Goal: Transaction & Acquisition: Register for event/course

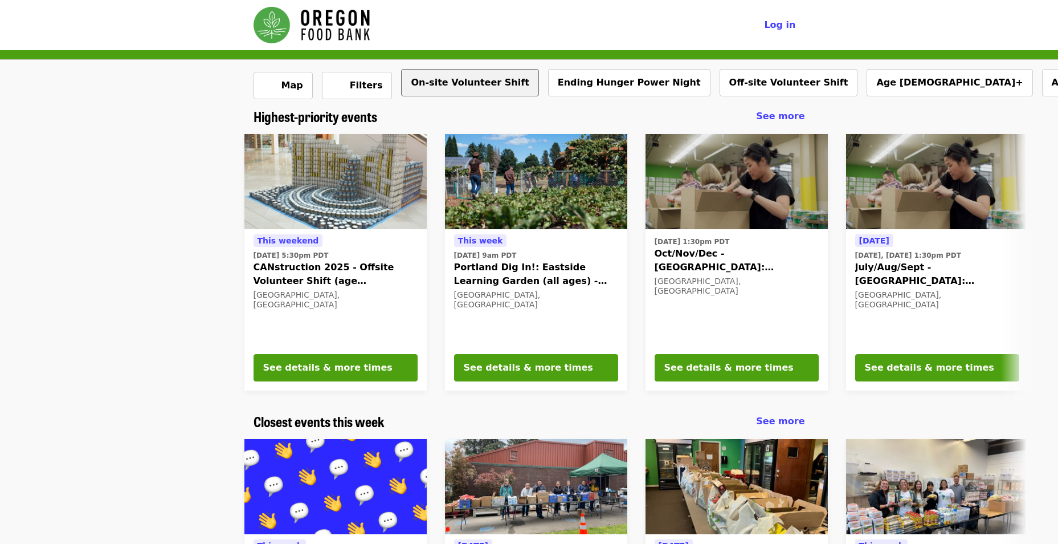
click at [418, 87] on button "On-site Volunteer Shift" at bounding box center [469, 82] width 137 height 27
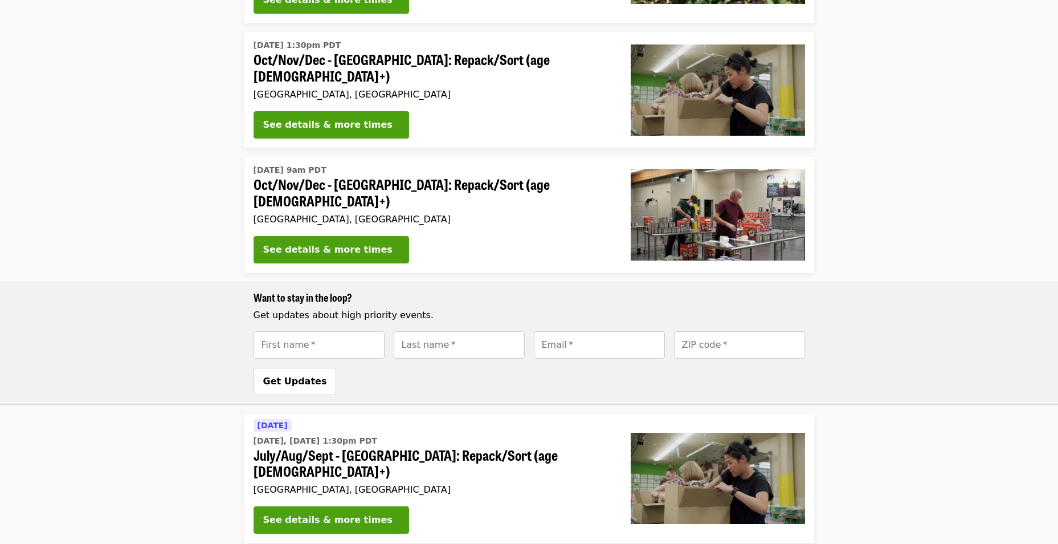
scroll to position [285, 0]
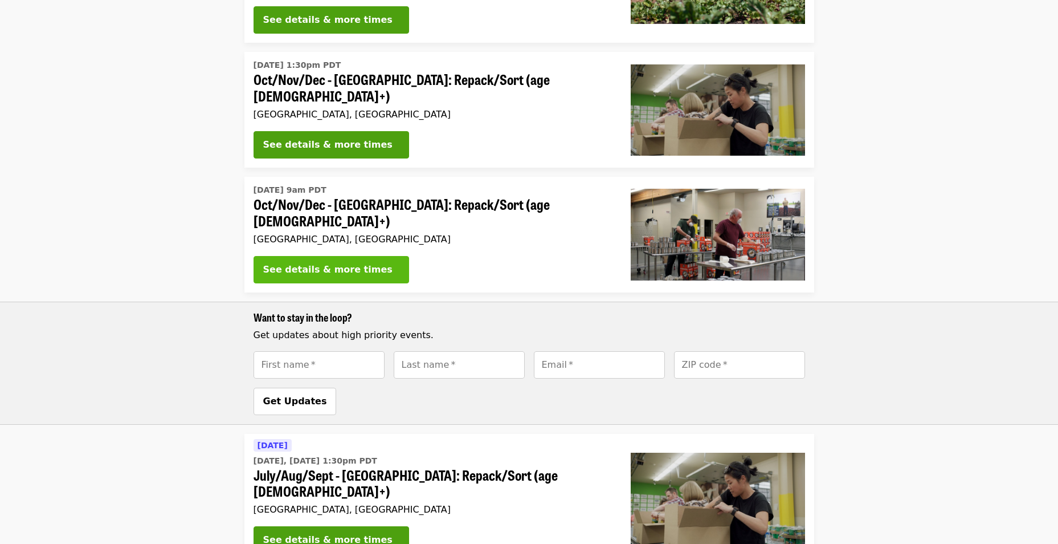
click at [339, 263] on div "See details & more times" at bounding box center [327, 270] width 129 height 14
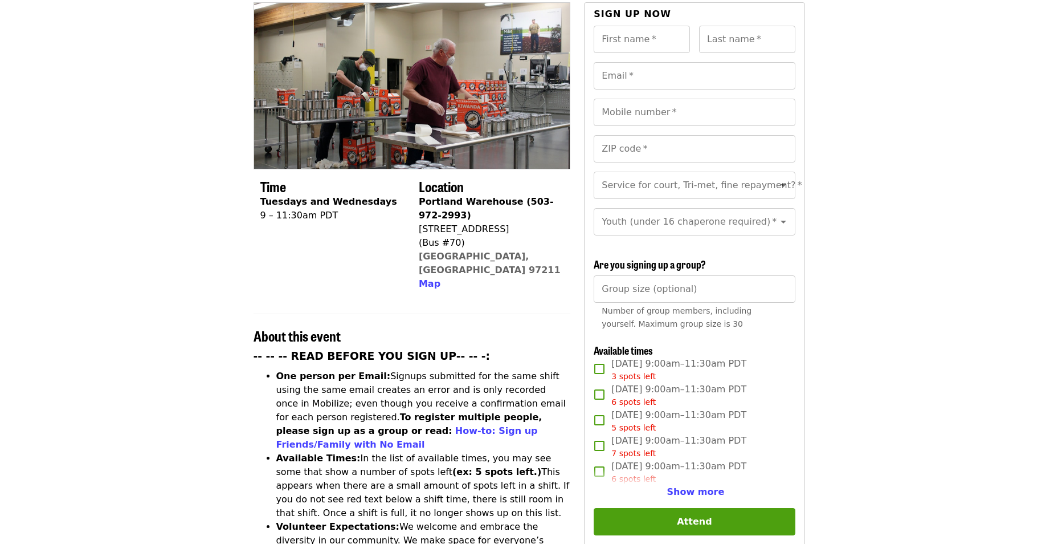
scroll to position [228, 0]
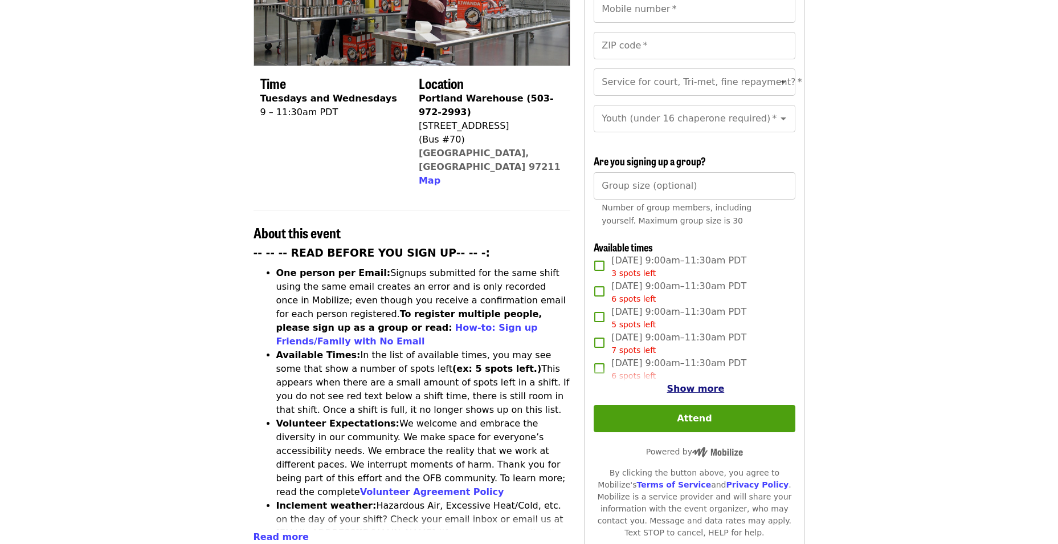
click at [687, 383] on span "Show more" at bounding box center [696, 388] width 58 height 11
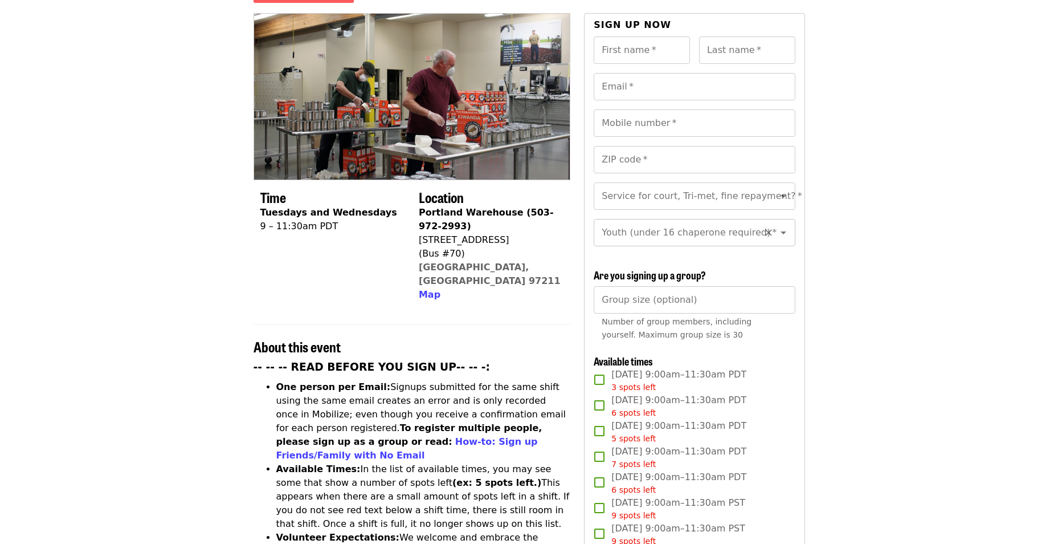
scroll to position [0, 0]
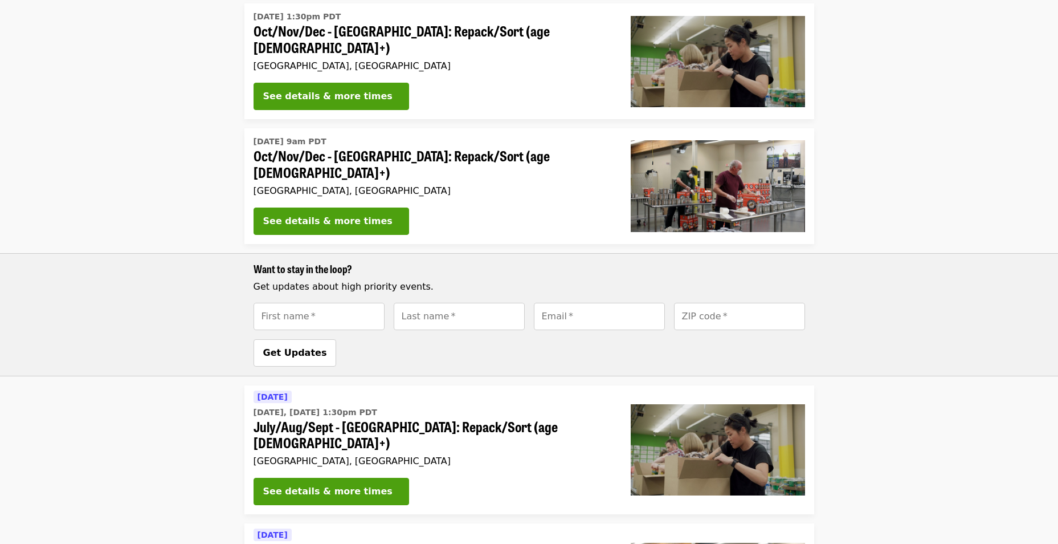
scroll to position [342, 0]
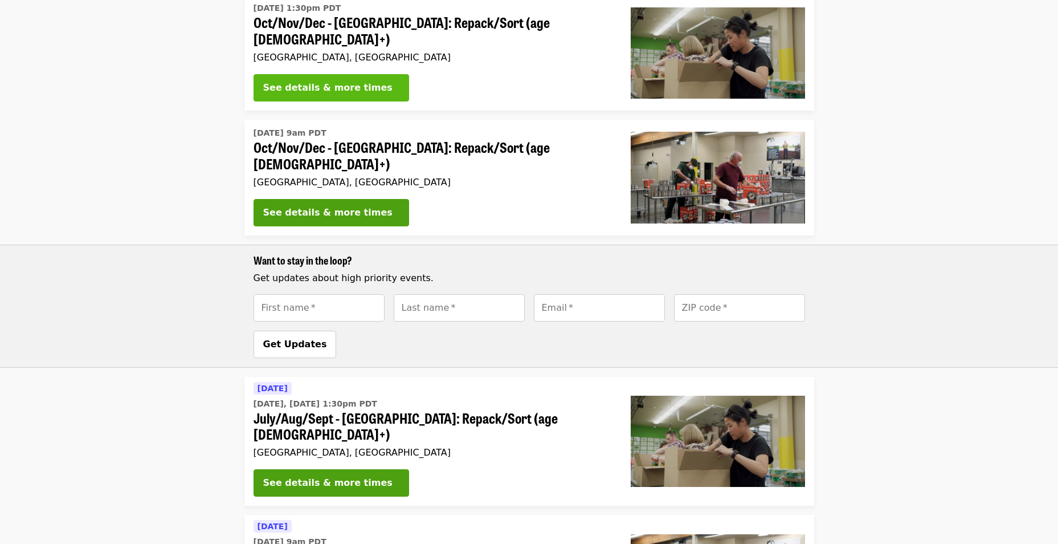
click at [346, 84] on div "See details & more times" at bounding box center [327, 88] width 129 height 14
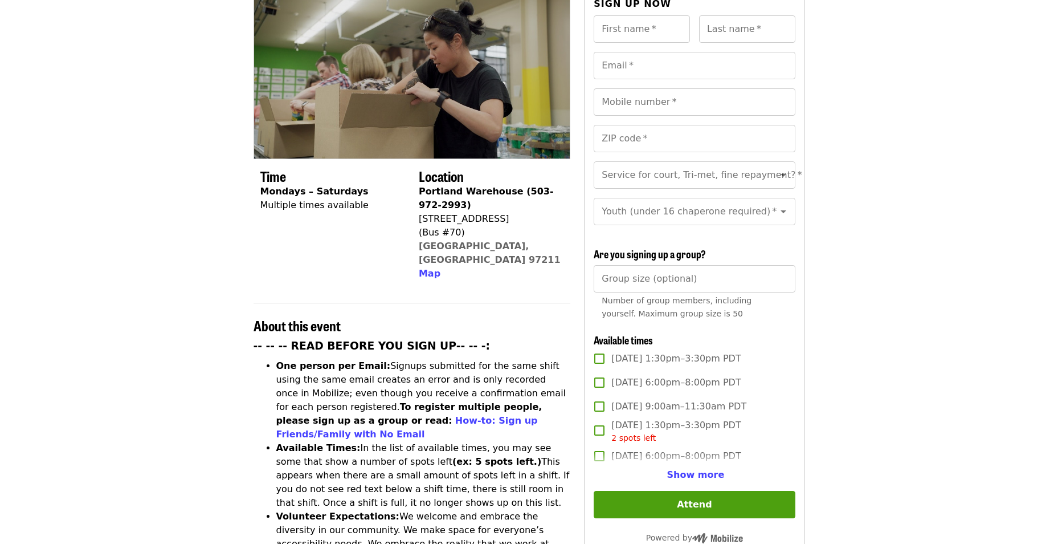
scroll to position [285, 0]
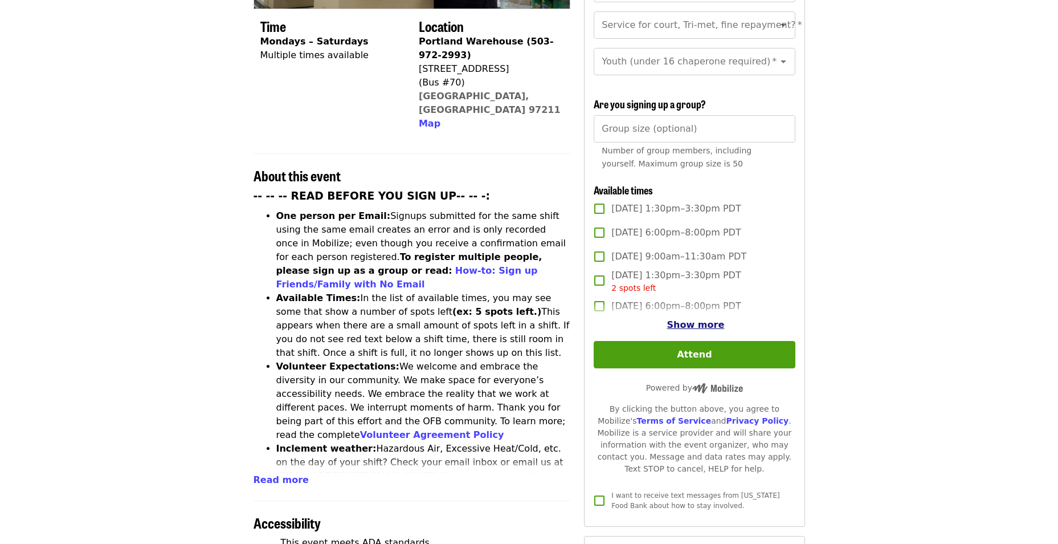
click at [705, 322] on span "Show more" at bounding box center [696, 324] width 58 height 11
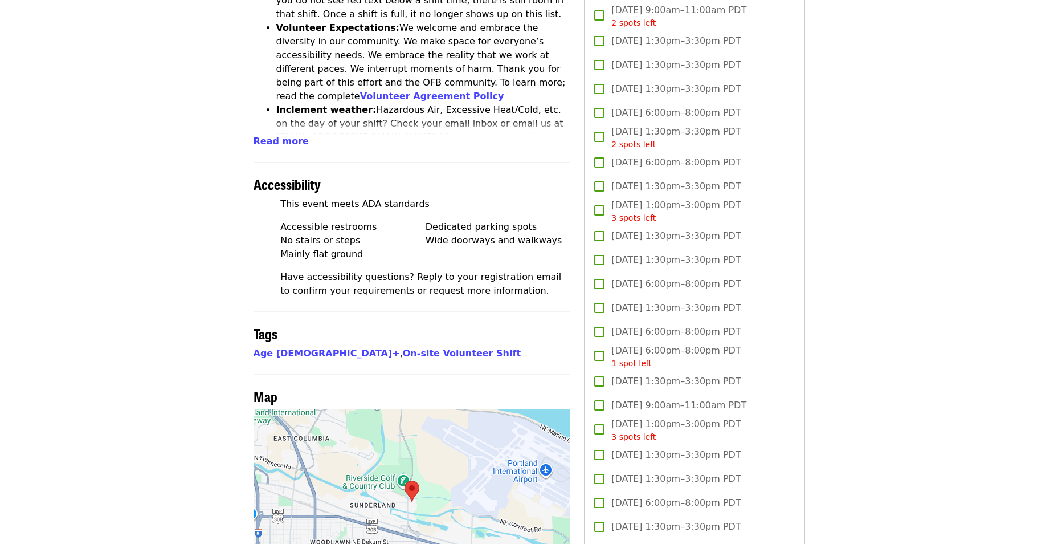
scroll to position [570, 0]
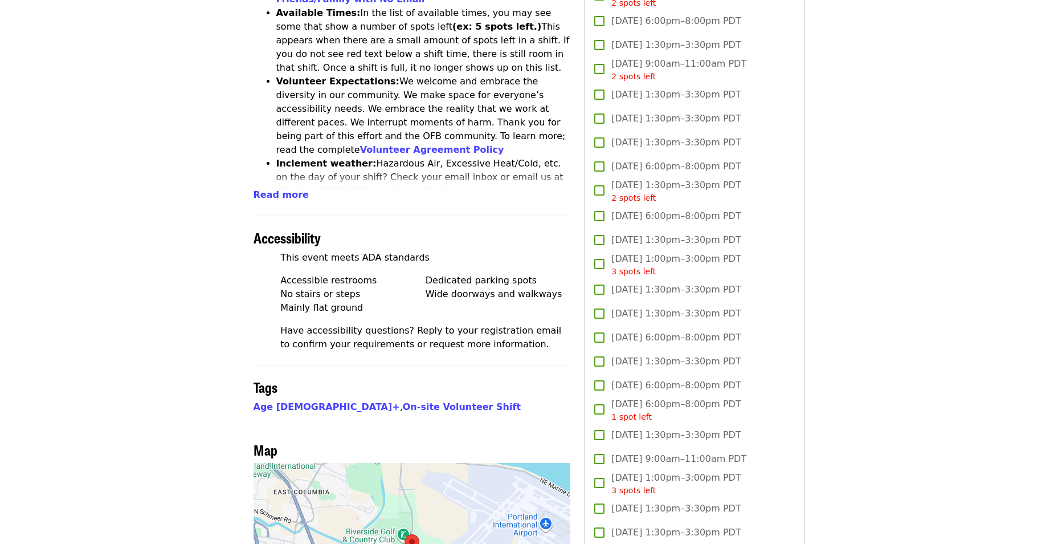
click at [610, 239] on label "[DATE] 1:30pm–3:30pm PDT" at bounding box center [686, 240] width 198 height 24
copy span "[DATE] 1:30pm–3:30pm PDT"
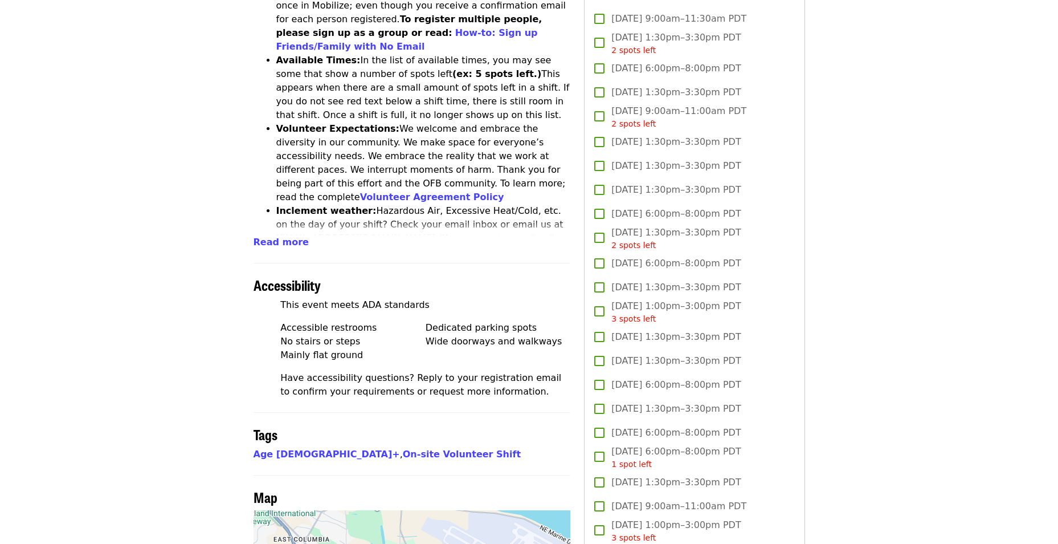
scroll to position [456, 0]
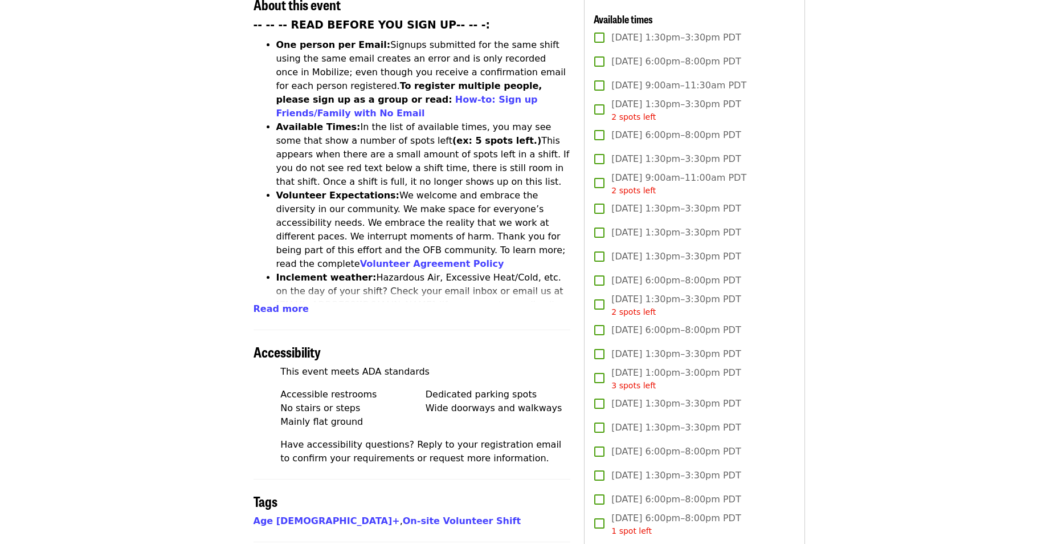
drag, startPoint x: 757, startPoint y: 254, endPoint x: 613, endPoint y: 250, distance: 143.7
click at [613, 250] on label "[DATE] 1:30pm–3:30pm PDT" at bounding box center [686, 256] width 198 height 24
copy span "[DATE] 1:30pm–3:30pm PDT"
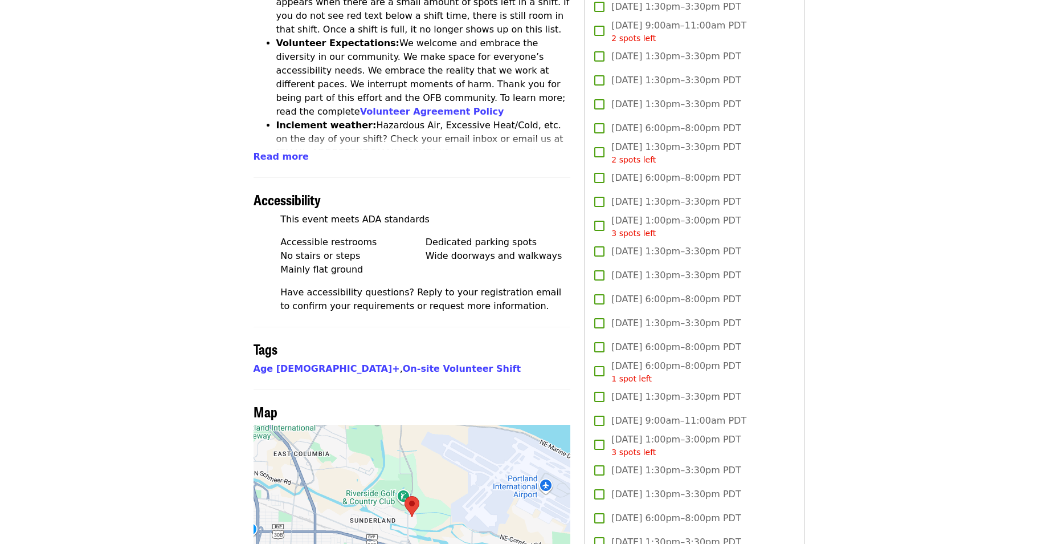
scroll to position [684, 0]
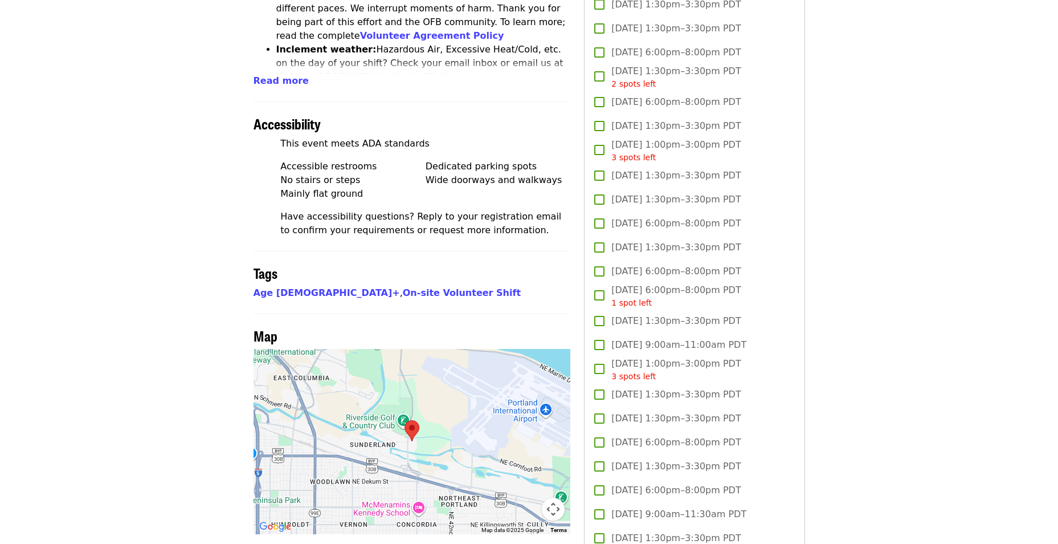
drag, startPoint x: 752, startPoint y: 486, endPoint x: 614, endPoint y: 487, distance: 138.5
click at [614, 413] on label "[DATE] 6:00pm–8:00pm PDT" at bounding box center [686, 490] width 198 height 24
copy span "[DATE] 6:00pm–8:00pm PDT"
click at [762, 413] on label "[DATE] 6:00pm–8:00pm PDT" at bounding box center [686, 490] width 198 height 24
click at [760, 413] on label "[DATE] 6:00pm–8:00pm PDT" at bounding box center [686, 490] width 198 height 24
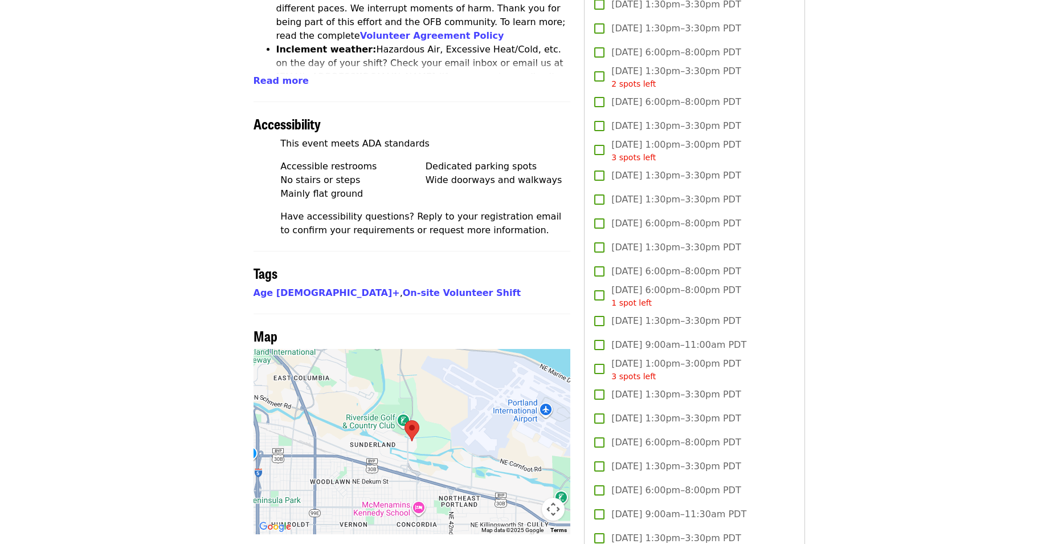
drag, startPoint x: 765, startPoint y: 488, endPoint x: 749, endPoint y: 488, distance: 16.0
click at [749, 413] on label "[DATE] 6:00pm–8:00pm PDT" at bounding box center [686, 490] width 198 height 24
drag, startPoint x: 757, startPoint y: 491, endPoint x: 615, endPoint y: 492, distance: 142.4
click at [615, 413] on label "[DATE] 6:00pm–8:00pm PDT" at bounding box center [686, 490] width 198 height 24
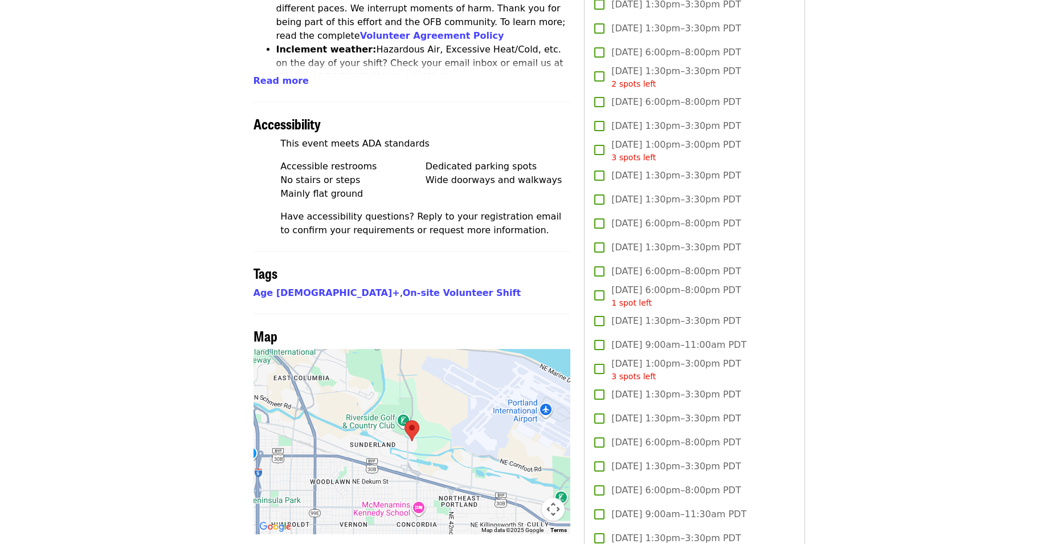
copy span "[DATE] 6:00pm–8:00pm PDT"
drag, startPoint x: 743, startPoint y: 100, endPoint x: 612, endPoint y: 101, distance: 131.1
click at [612, 101] on label "[DATE] 6:00pm–8:00pm PDT" at bounding box center [686, 102] width 198 height 24
copy span "[DATE] 6:00pm–8:00pm PDT"
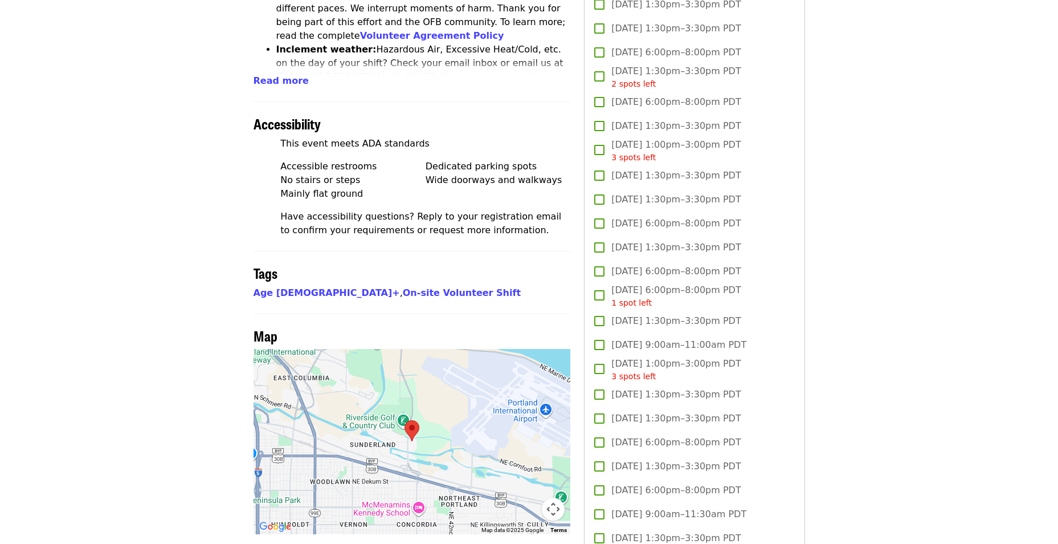
drag, startPoint x: 953, startPoint y: 112, endPoint x: 957, endPoint y: 120, distance: 9.4
drag, startPoint x: 754, startPoint y: 464, endPoint x: 612, endPoint y: 464, distance: 142.4
click at [612, 413] on label "[DATE] 1:30pm–3:30pm PDT" at bounding box center [686, 466] width 198 height 24
copy span "[DATE] 1:30pm–3:30pm PDT"
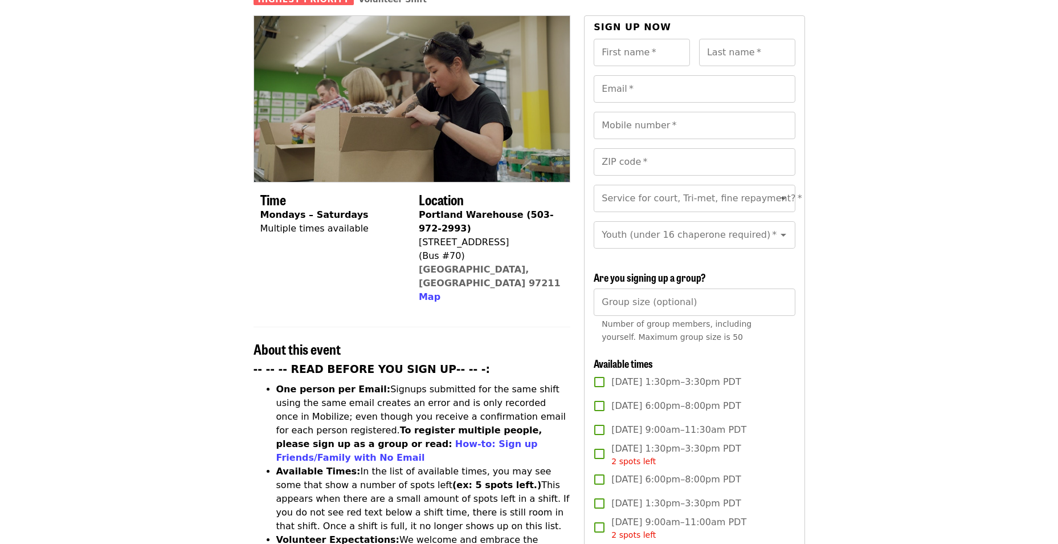
scroll to position [285, 0]
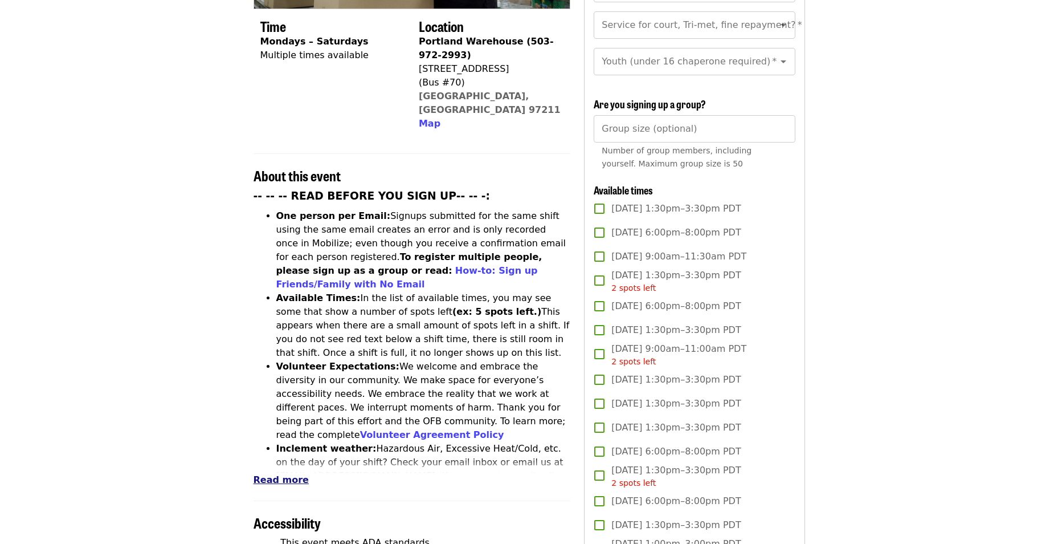
click at [277, 413] on span "Read more" at bounding box center [281, 479] width 55 height 11
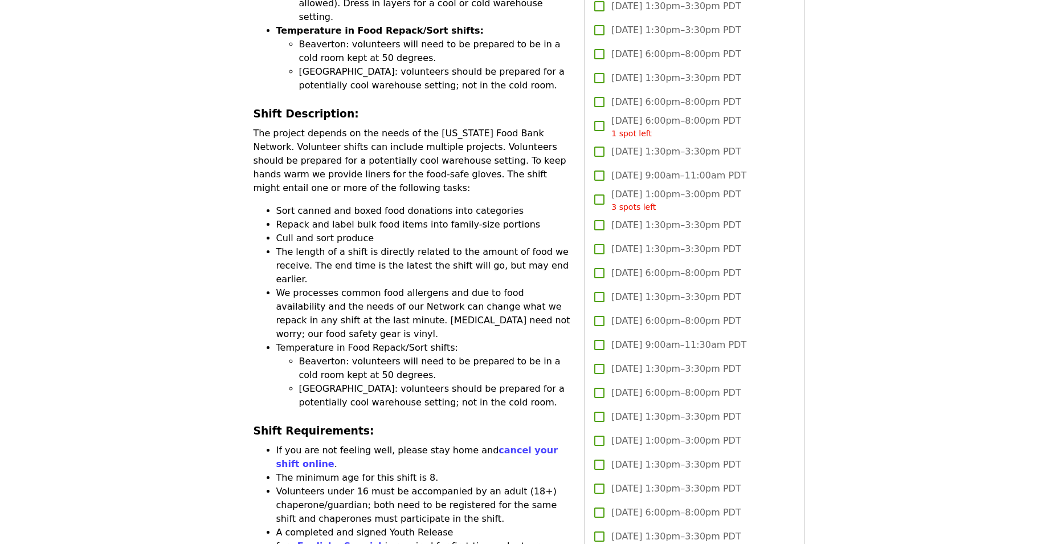
scroll to position [855, 0]
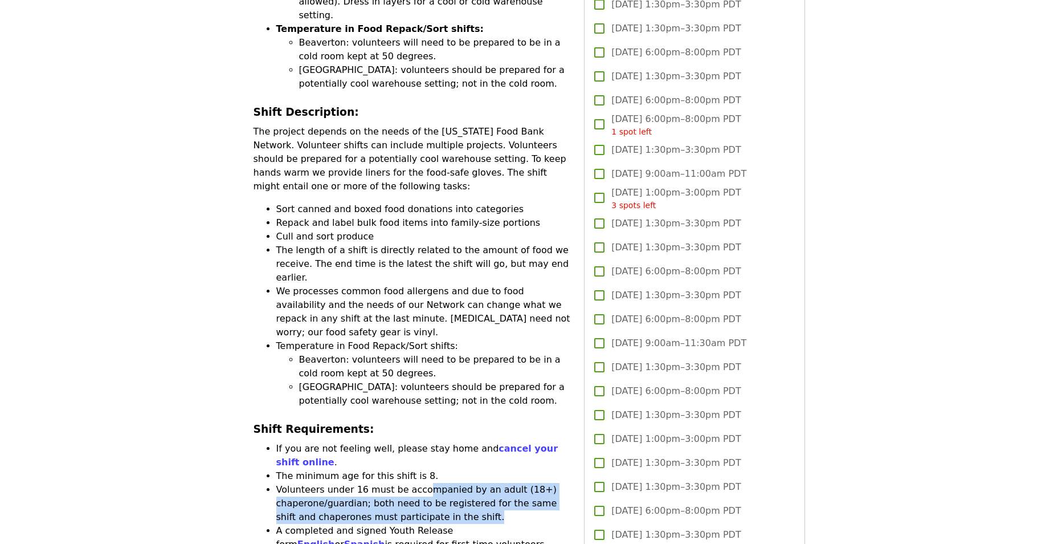
drag, startPoint x: 413, startPoint y: 370, endPoint x: 448, endPoint y: 398, distance: 44.7
click at [448, 413] on li "Volunteers under 16 must be accompanied by an adult (18+) chaperone/guardian; b…" at bounding box center [423, 503] width 295 height 41
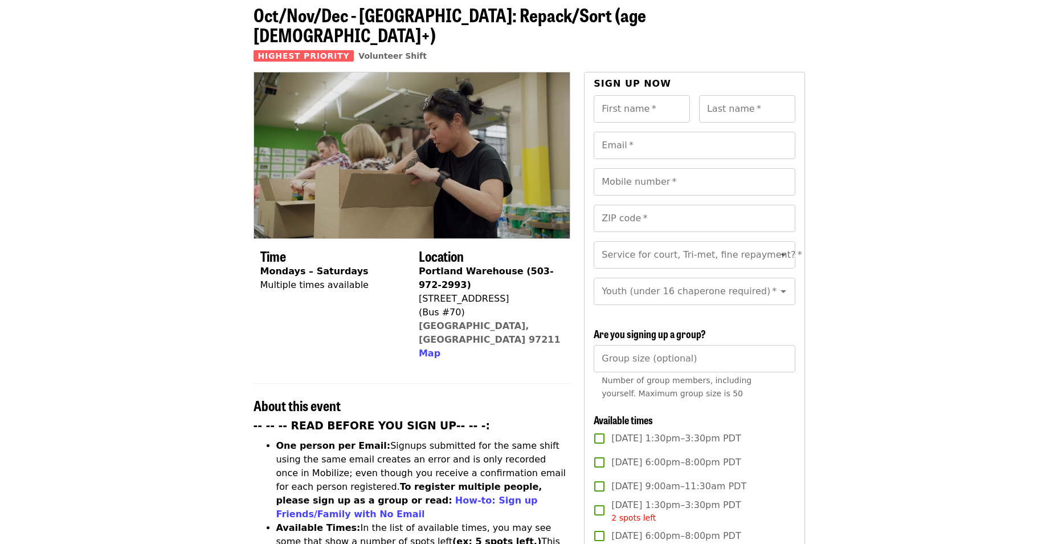
scroll to position [0, 0]
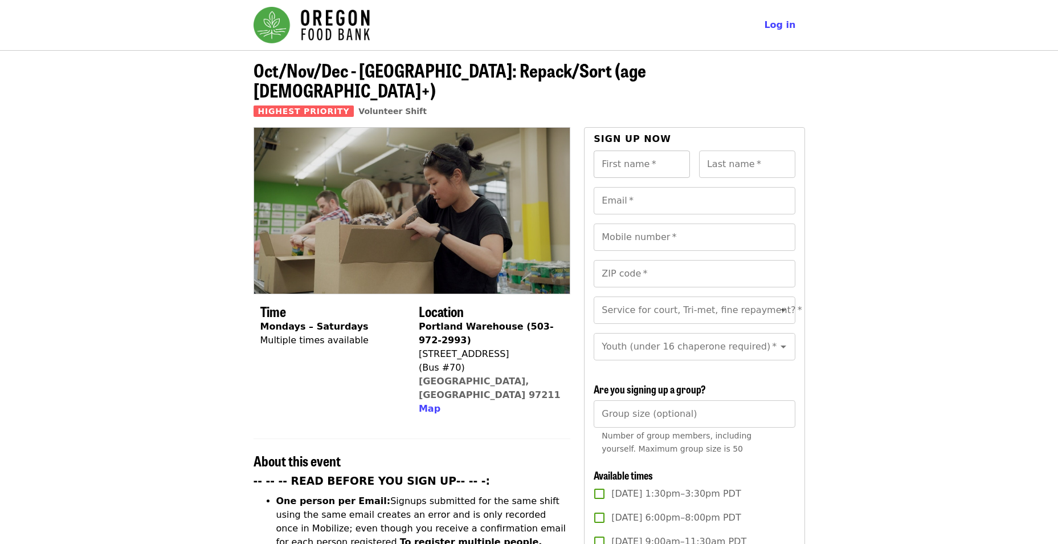
click at [635, 150] on input "First name   *" at bounding box center [642, 163] width 96 height 27
type input "******"
type input "*******"
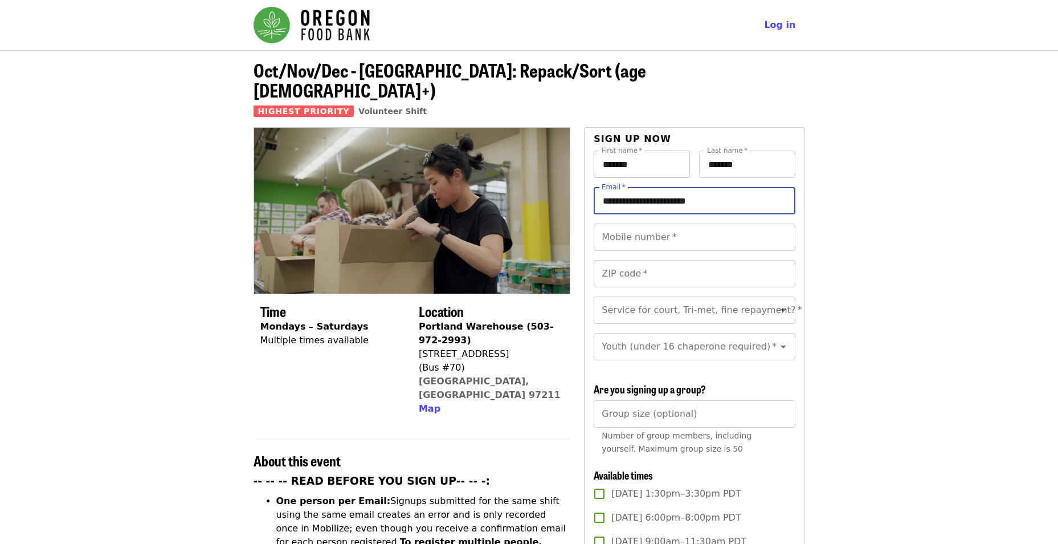
type input "**********"
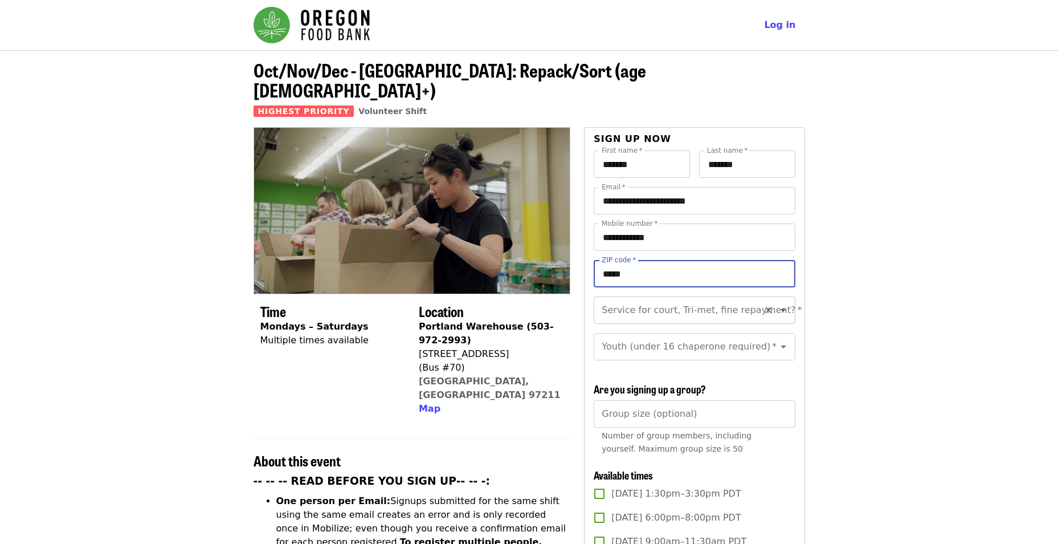
type input "*****"
click at [722, 299] on input "Service for court, Tri-met, fine repayment?   *" at bounding box center [680, 310] width 155 height 22
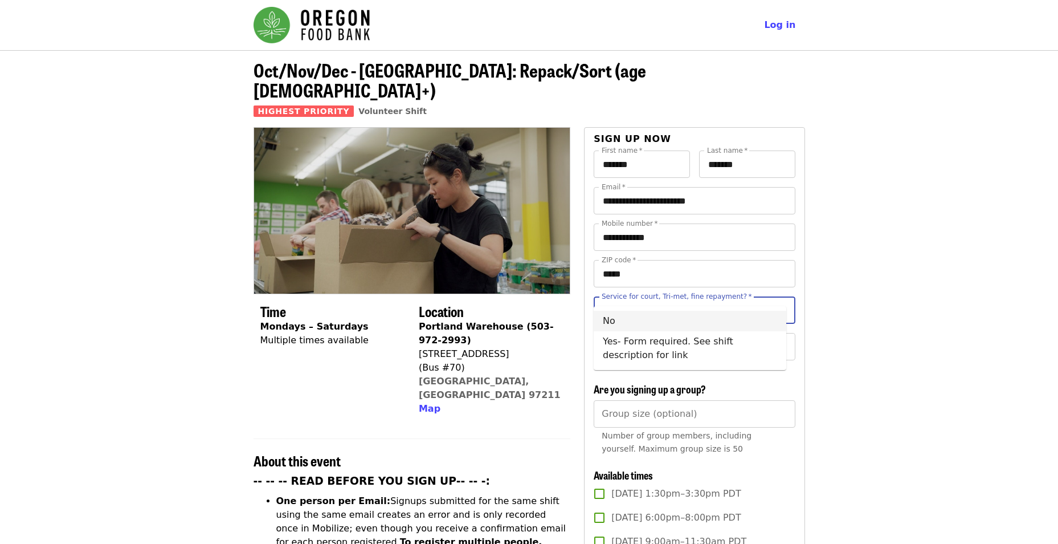
click at [611, 324] on li "No" at bounding box center [690, 321] width 193 height 21
type input "**"
click at [664, 336] on input "Youth (under 16 chaperone required)   *" at bounding box center [680, 347] width 155 height 22
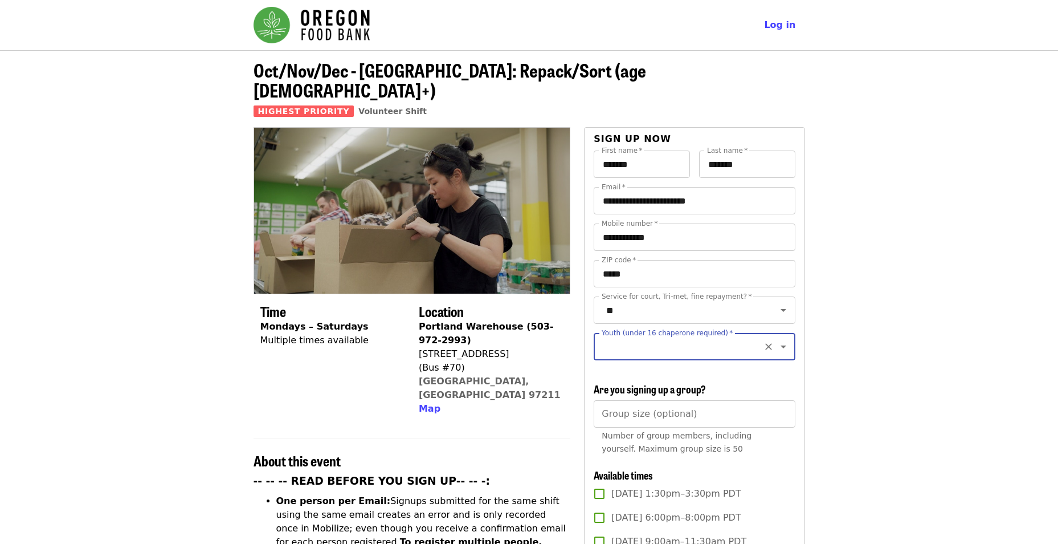
click at [711, 340] on input "Youth (under 16 chaperone required)   *" at bounding box center [680, 347] width 155 height 22
click at [709, 340] on input "Youth (under 16 chaperone required)   *" at bounding box center [680, 347] width 155 height 22
click at [629, 388] on li "Under 16" at bounding box center [690, 386] width 193 height 21
type input "********"
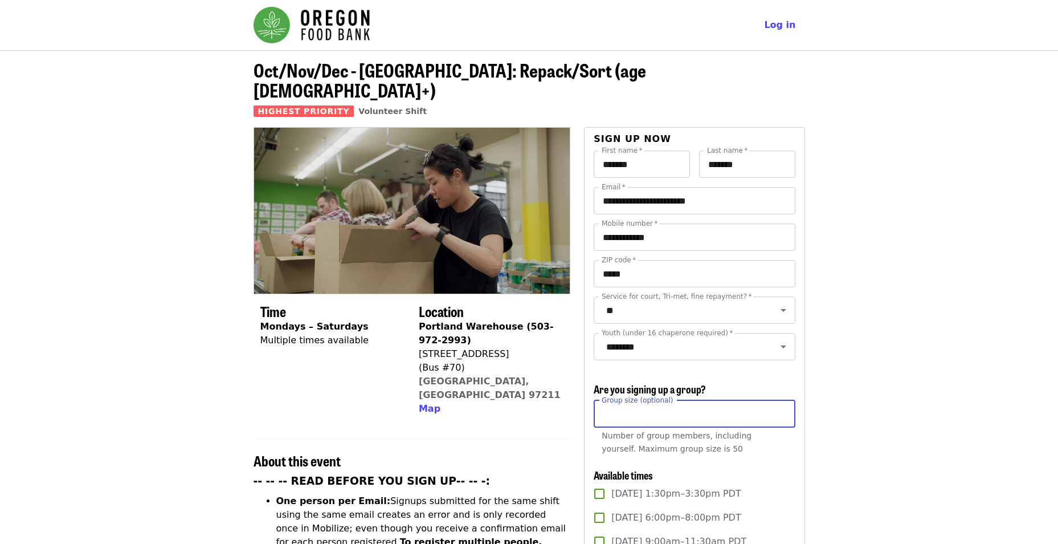
drag, startPoint x: 630, startPoint y: 408, endPoint x: 644, endPoint y: 408, distance: 14.8
click at [631, 408] on input "Group size (optional)" at bounding box center [694, 413] width 201 height 27
click at [693, 338] on input "********" at bounding box center [680, 347] width 155 height 22
click at [765, 344] on icon "Clear" at bounding box center [768, 347] width 7 height 7
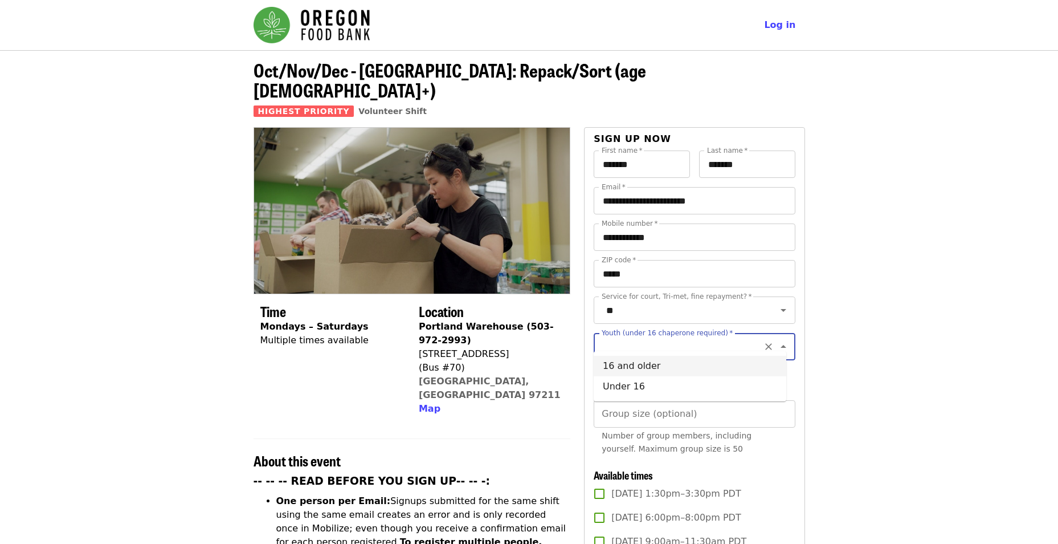
click at [769, 362] on li "16 and older" at bounding box center [690, 366] width 193 height 21
type input "**********"
click at [763, 341] on icon "Clear" at bounding box center [768, 346] width 11 height 11
click at [691, 413] on input "Group size (optional)" at bounding box center [694, 413] width 201 height 27
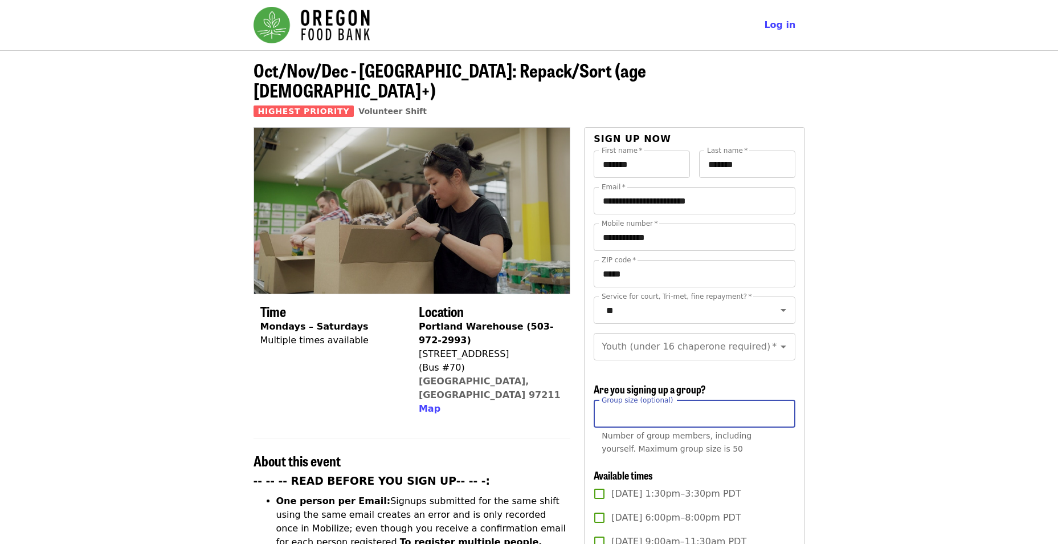
click at [779, 410] on input "*" at bounding box center [694, 413] width 201 height 27
click at [783, 411] on input "*" at bounding box center [694, 413] width 201 height 27
click at [778, 408] on input "*" at bounding box center [694, 413] width 201 height 27
type input "*"
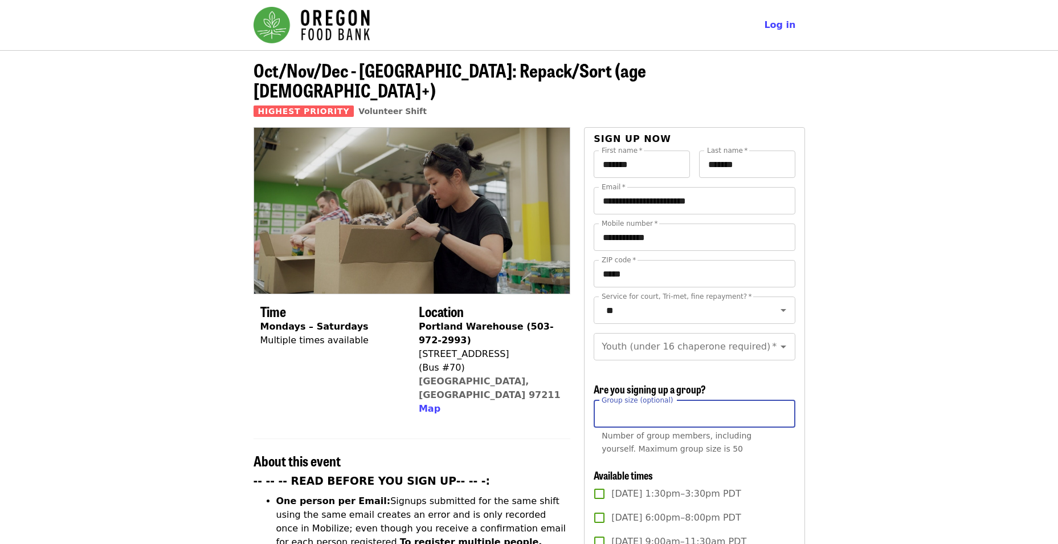
click at [780, 408] on input "*" at bounding box center [694, 413] width 201 height 27
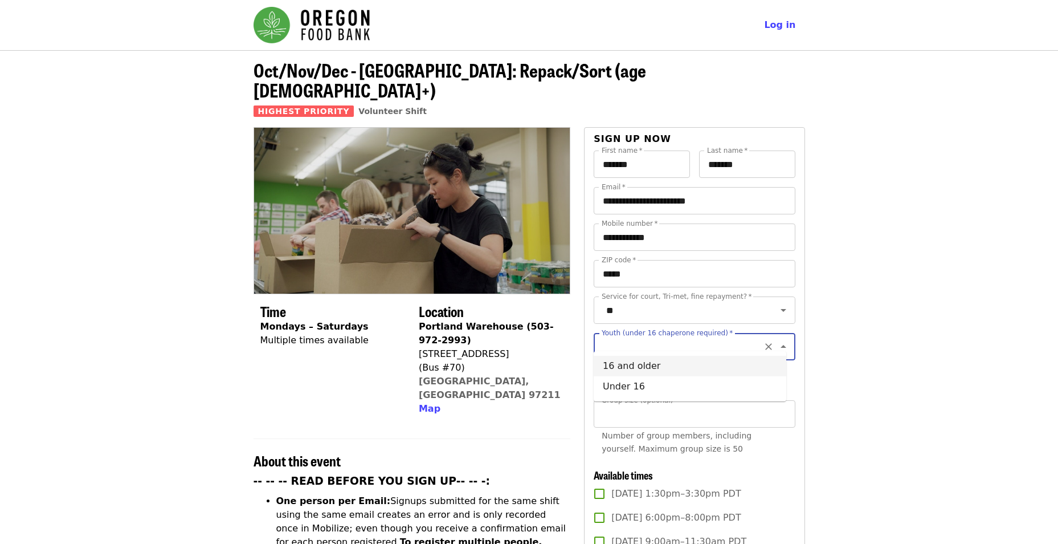
click at [709, 345] on input "Youth (under 16 chaperone required)   *" at bounding box center [680, 347] width 155 height 22
click at [634, 387] on li "Under 16" at bounding box center [690, 386] width 193 height 21
type input "********"
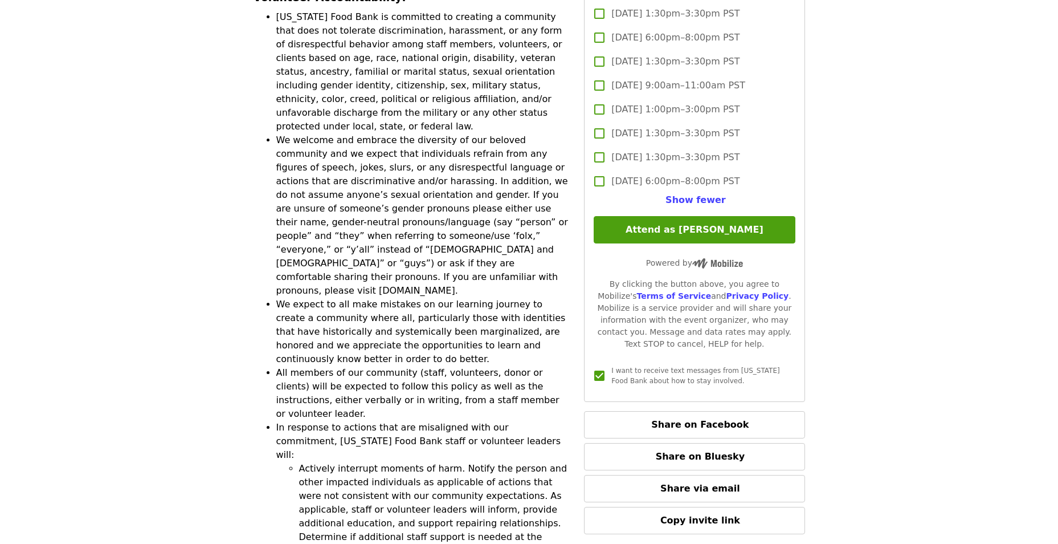
scroll to position [3077, 0]
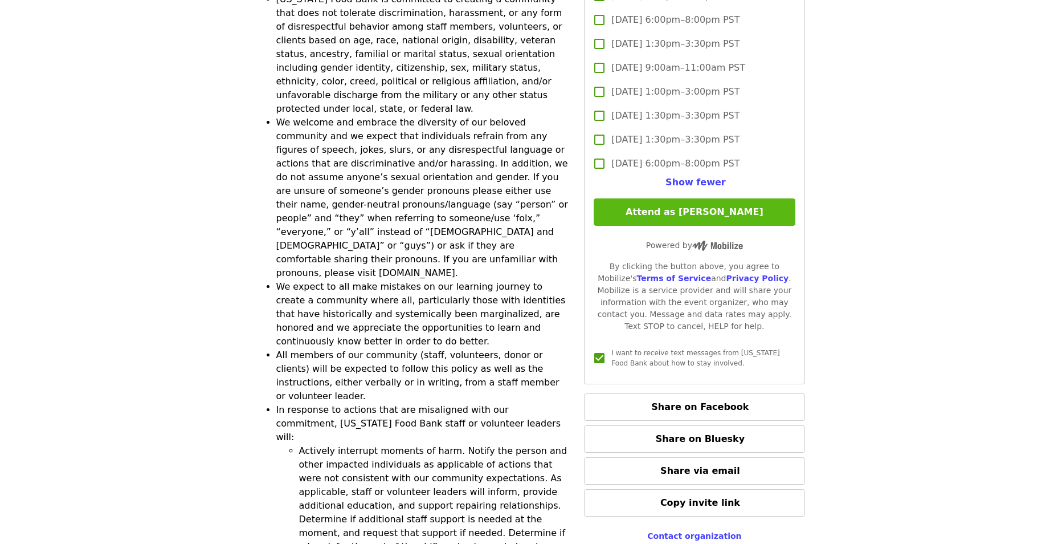
click at [689, 201] on button "Attend as [PERSON_NAME]" at bounding box center [694, 211] width 201 height 27
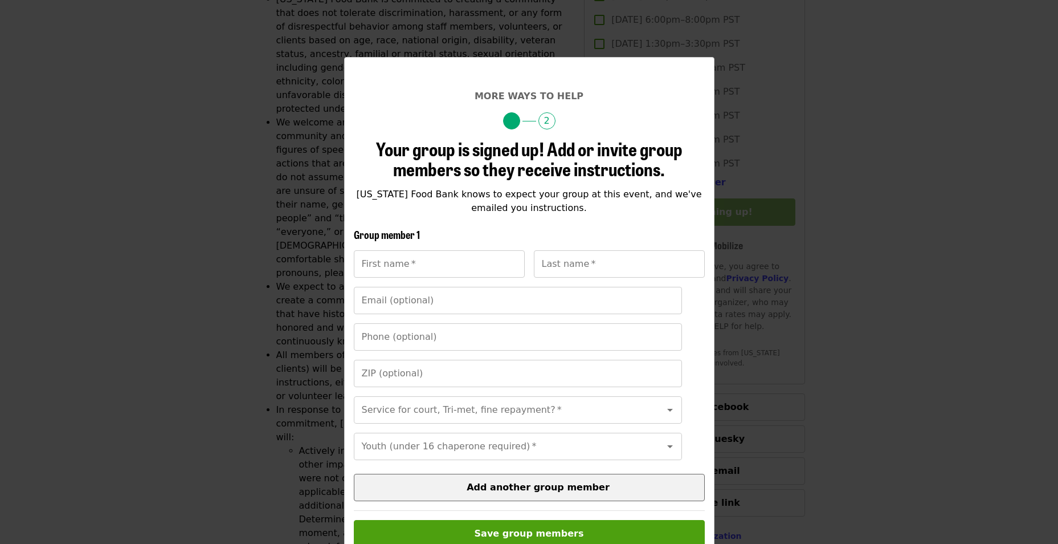
click at [458, 413] on button "Add another group member" at bounding box center [529, 486] width 351 height 27
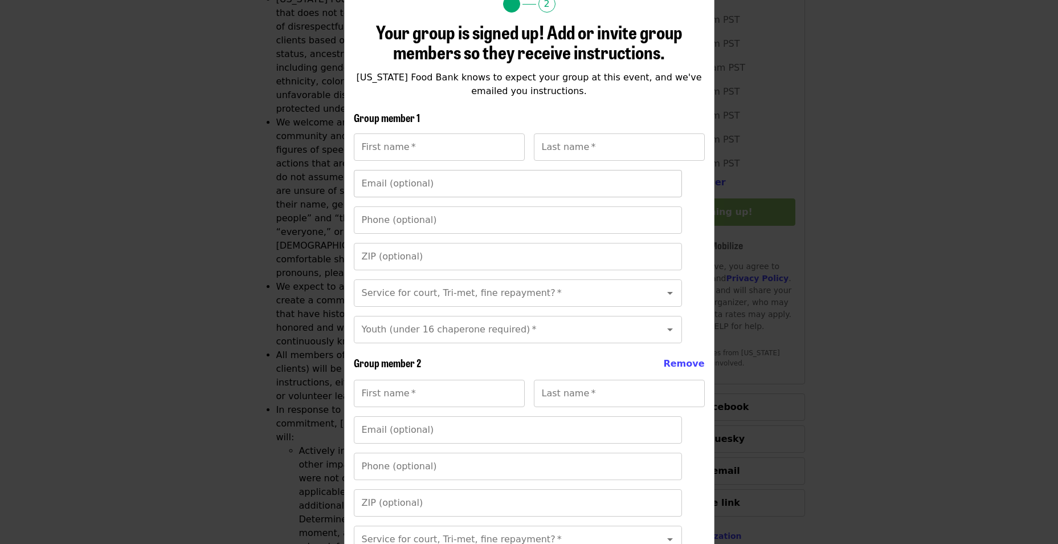
scroll to position [57, 0]
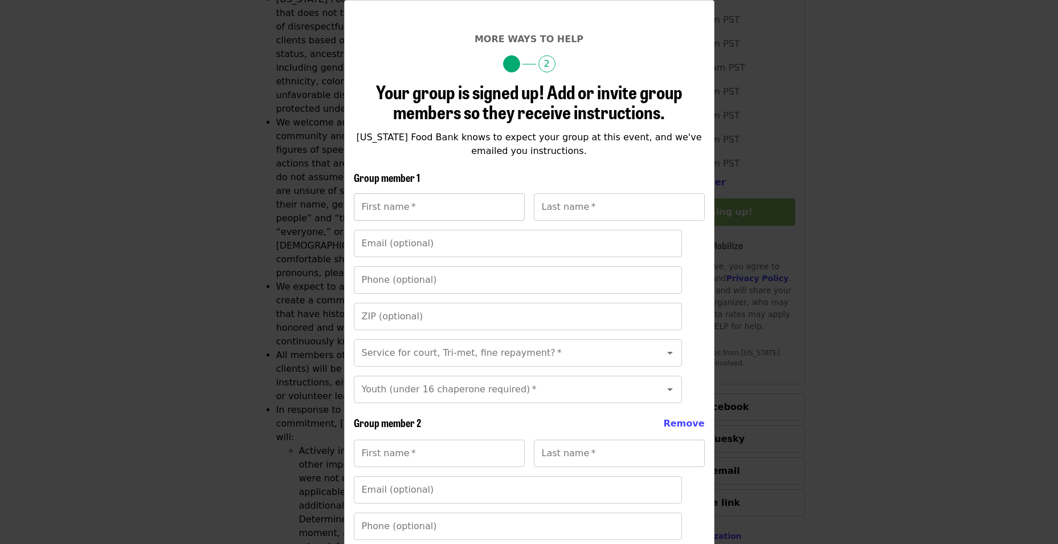
click at [427, 209] on input "First name   *" at bounding box center [439, 206] width 171 height 27
type input "*"
drag, startPoint x: 422, startPoint y: 203, endPoint x: 334, endPoint y: 203, distance: 87.2
click at [334, 203] on div "More ways to help 2 Your group is signed up! Add or invite group members so the…" at bounding box center [529, 272] width 1058 height 544
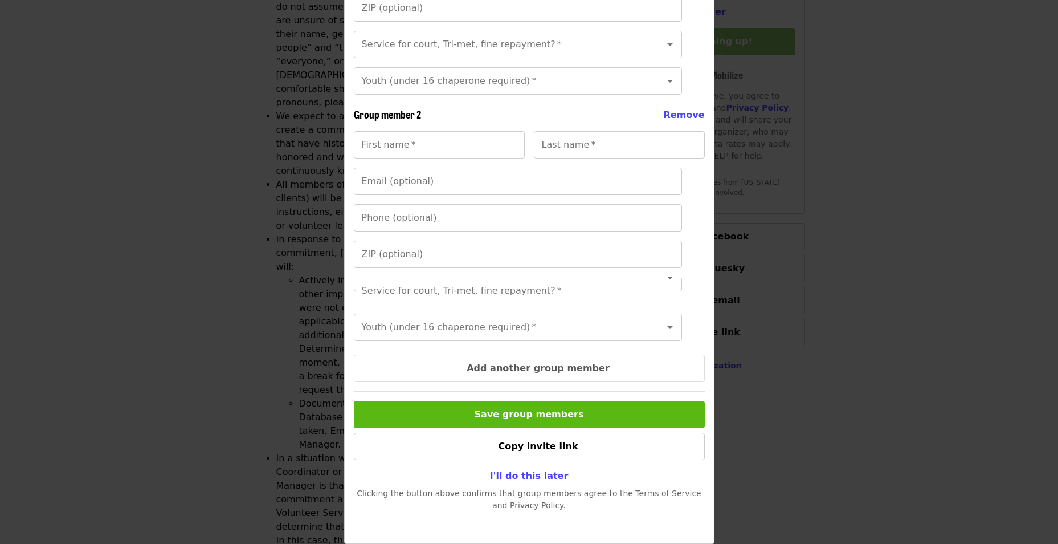
scroll to position [3248, 0]
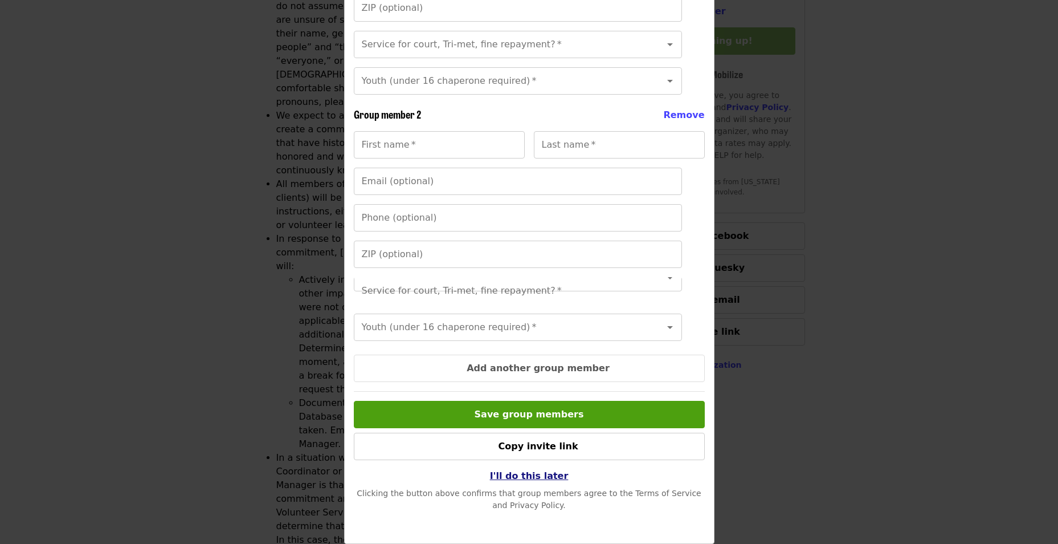
click at [537, 413] on span "I'll do this later" at bounding box center [529, 475] width 79 height 11
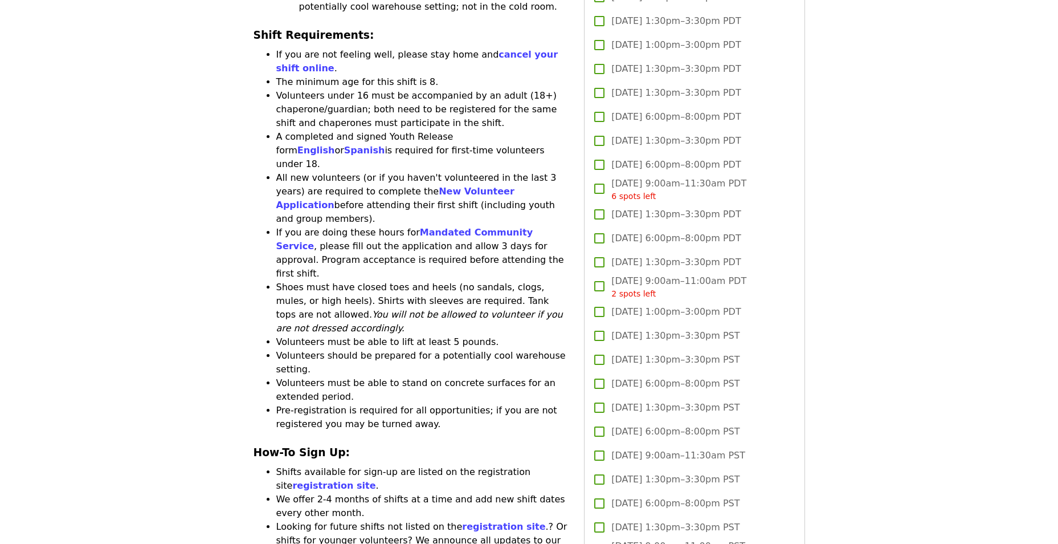
scroll to position [1140, 0]
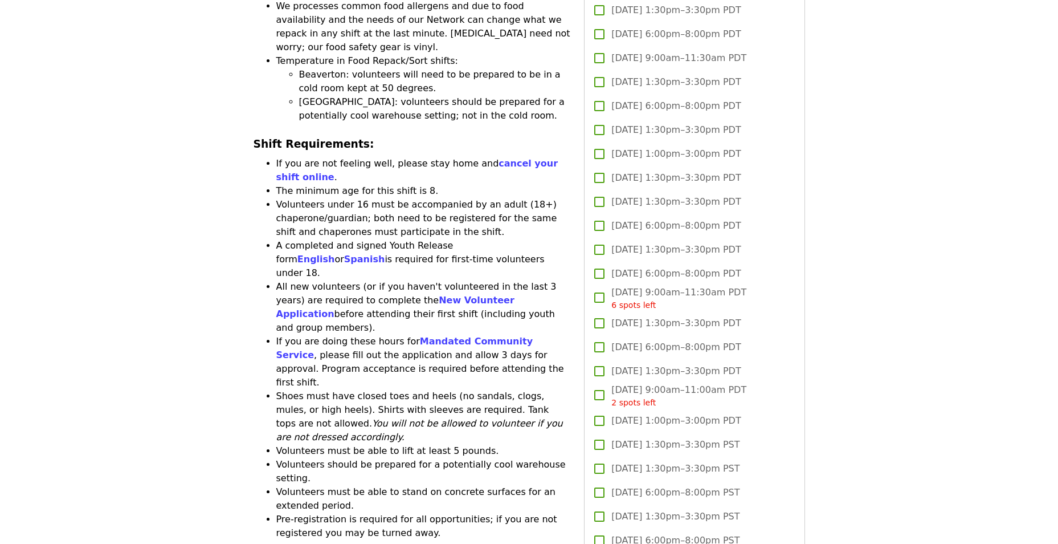
drag, startPoint x: 56, startPoint y: 270, endPoint x: 65, endPoint y: 271, distance: 8.6
